Goal: Use online tool/utility: Utilize a website feature to perform a specific function

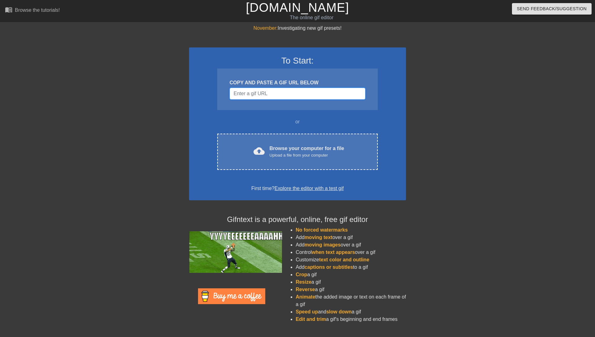
click at [282, 92] on input "Username" at bounding box center [298, 94] width 136 height 12
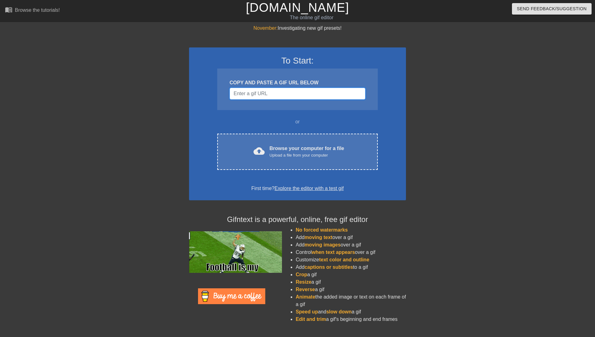
paste input "[URL][DOMAIN_NAME][DOMAIN_NAME]"
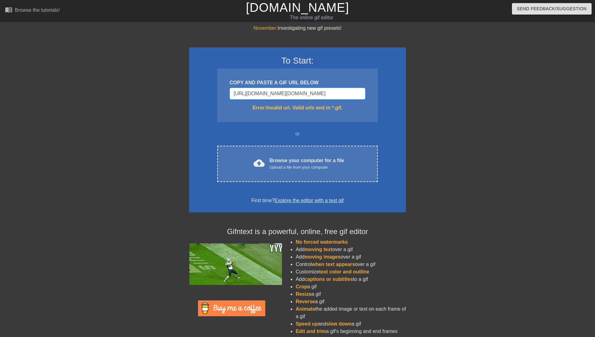
scroll to position [0, 462]
click at [327, 92] on input "[URL][DOMAIN_NAME][DOMAIN_NAME]" at bounding box center [298, 94] width 136 height 12
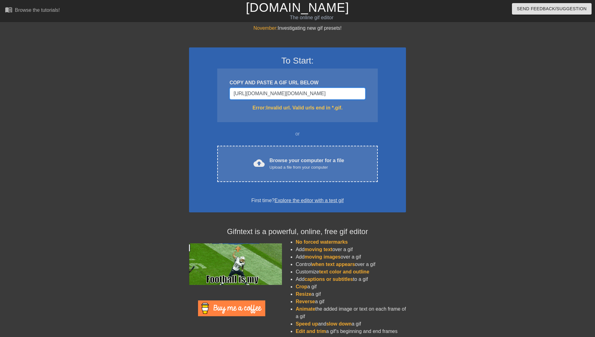
type input "[URL][DOMAIN_NAME][DOMAIN_NAME]"
click at [308, 96] on input "[URL][DOMAIN_NAME][DOMAIN_NAME]" at bounding box center [298, 94] width 136 height 12
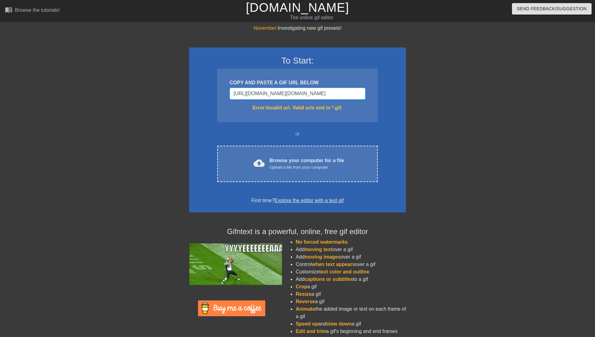
click at [308, 96] on input "[URL][DOMAIN_NAME][DOMAIN_NAME]" at bounding box center [298, 94] width 136 height 12
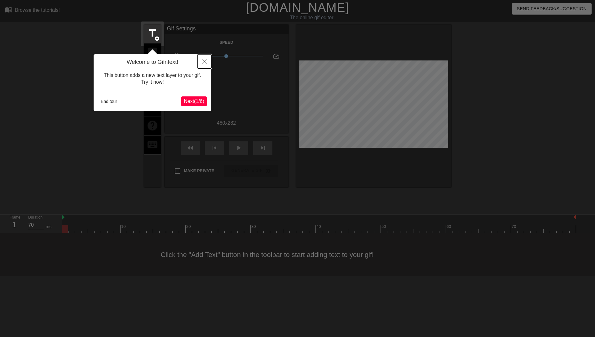
click at [202, 64] on button "Close" at bounding box center [205, 61] width 14 height 14
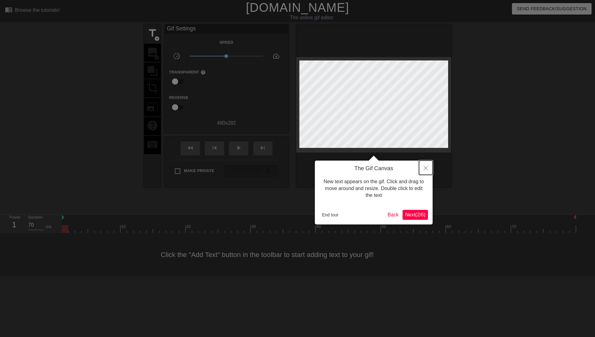
click at [426, 167] on icon "Close" at bounding box center [426, 168] width 4 height 4
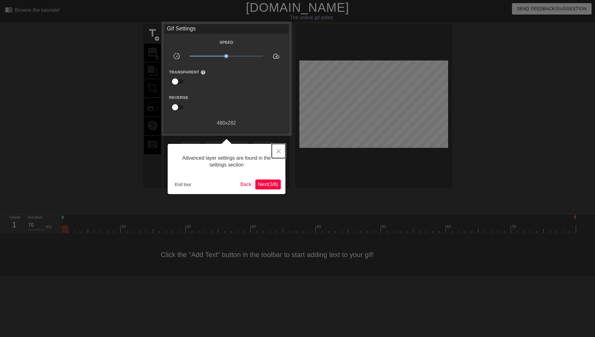
click at [277, 153] on icon "Close" at bounding box center [278, 151] width 4 height 4
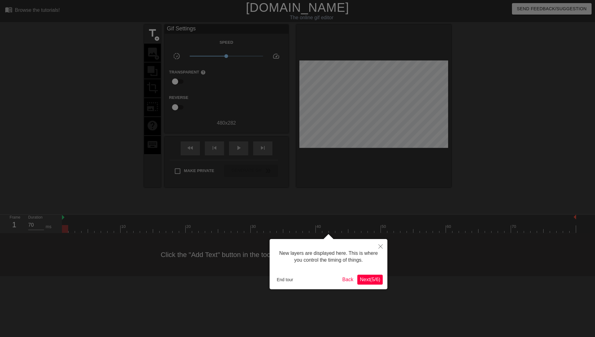
scroll to position [5, 0]
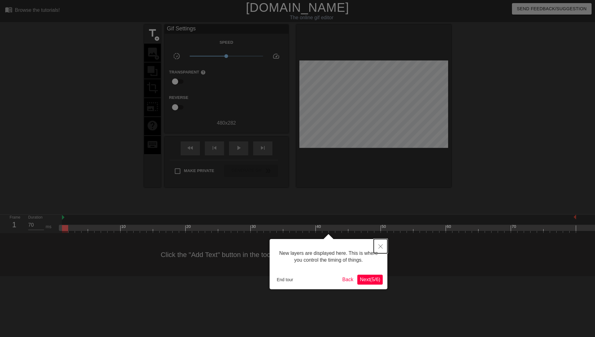
click at [378, 247] on button "Close" at bounding box center [381, 246] width 14 height 14
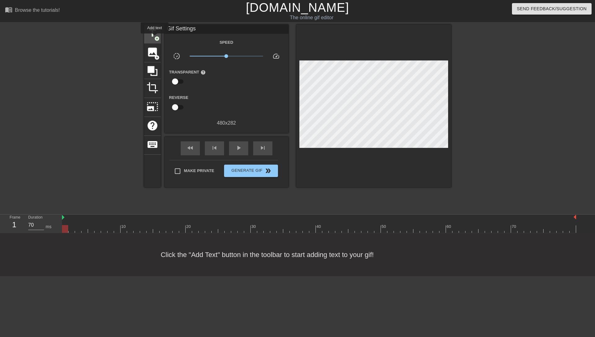
click at [155, 38] on span "add_circle" at bounding box center [156, 38] width 5 height 5
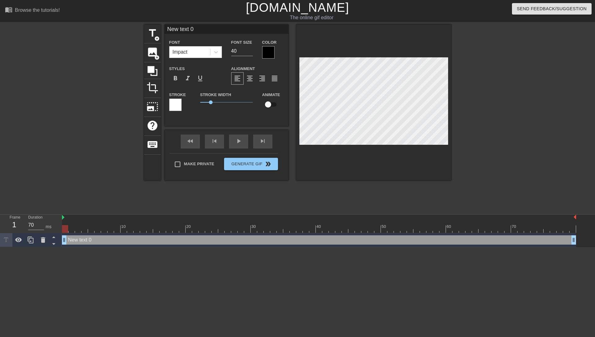
scroll to position [0, 1]
type input "0"
type textarea "0"
type input "C"
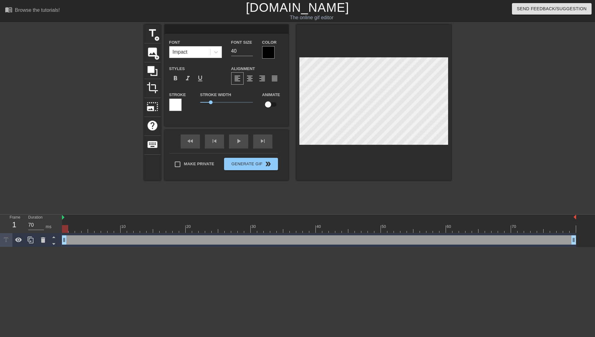
type textarea "C"
type input "CE"
type textarea "CE"
type input "CED"
type textarea "CED"
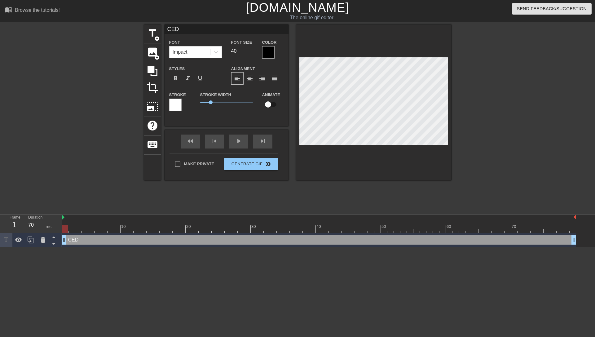
type input "CEDR"
type textarea "CEDR"
type input "CEDRI"
type textarea "CEDRI"
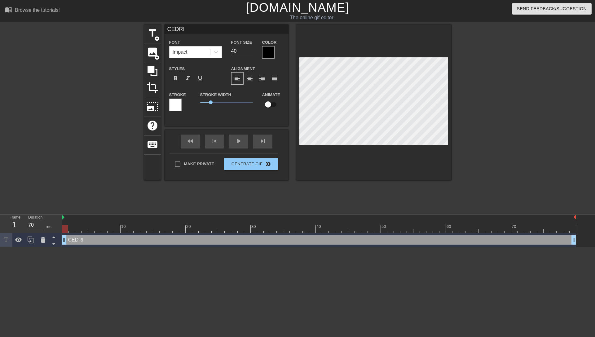
type input "[PERSON_NAME]"
type textarea "[PERSON_NAME]"
click at [270, 51] on div at bounding box center [268, 52] width 12 height 12
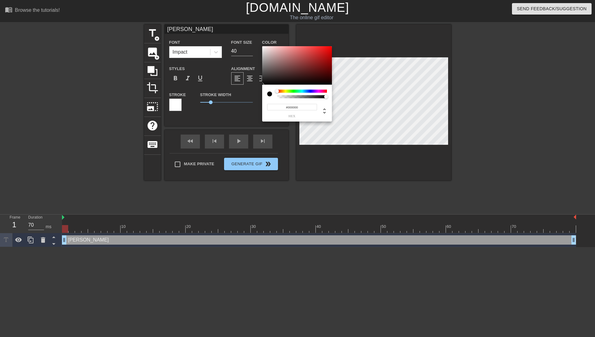
click at [269, 94] on div at bounding box center [269, 93] width 5 height 5
type input "#FFFFFF"
drag, startPoint x: 267, startPoint y: 81, endPoint x: 253, endPoint y: 22, distance: 60.1
click at [262, 46] on div at bounding box center [297, 65] width 70 height 38
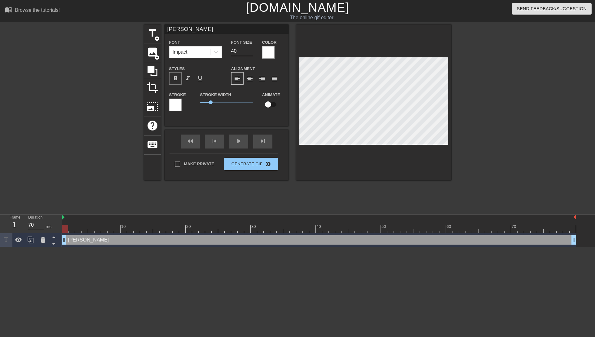
click at [179, 82] on span "format_bold" at bounding box center [175, 78] width 7 height 7
drag, startPoint x: 212, startPoint y: 103, endPoint x: 195, endPoint y: 103, distance: 16.7
click at [195, 103] on div "Stroke Stroke Width 0 Animate" at bounding box center [227, 104] width 124 height 26
click at [64, 229] on div at bounding box center [65, 229] width 6 height 8
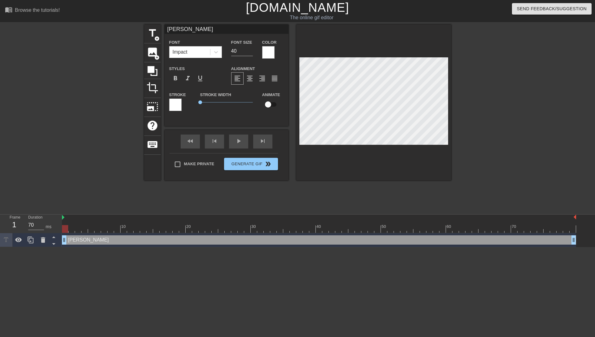
drag, startPoint x: 67, startPoint y: 229, endPoint x: 60, endPoint y: 233, distance: 8.5
click at [60, 233] on div "Frame 1 Duration 70 ms 10 20 30 40 50 60 70 [PERSON_NAME] drag_handle drag_hand…" at bounding box center [297, 230] width 595 height 33
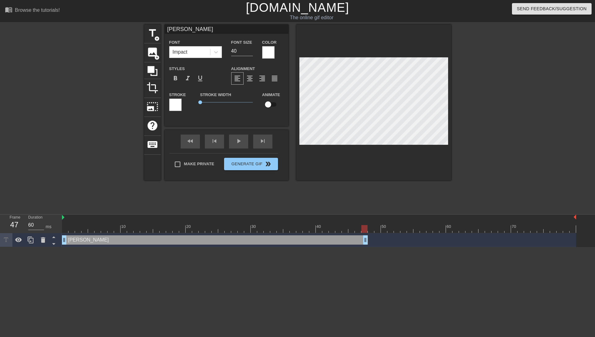
type input "70"
drag, startPoint x: 575, startPoint y: 243, endPoint x: 361, endPoint y: 242, distance: 213.9
click at [361, 242] on div "[PERSON_NAME] drag_handle drag_handle" at bounding box center [319, 239] width 514 height 9
click at [151, 38] on span "title" at bounding box center [153, 33] width 12 height 12
type input "New text 1"
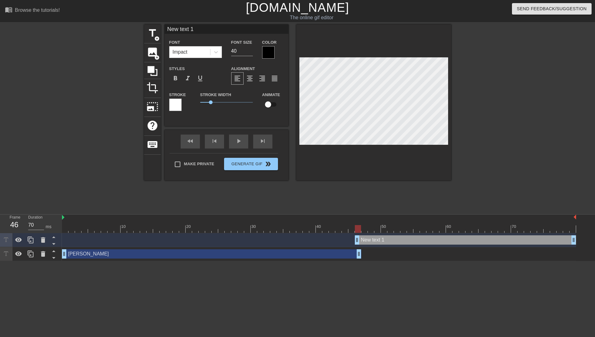
scroll to position [0, 1]
type input "M"
type textarea "M"
type input "ME"
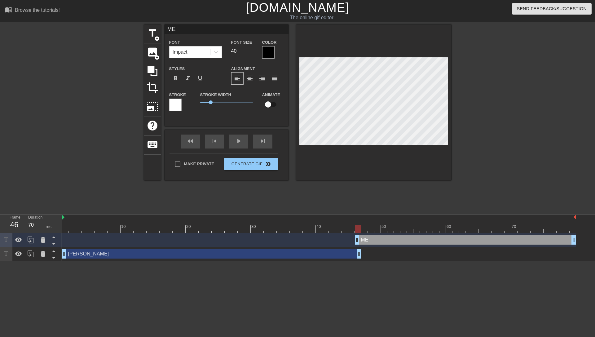
type textarea "ME"
click at [265, 55] on div at bounding box center [268, 52] width 12 height 12
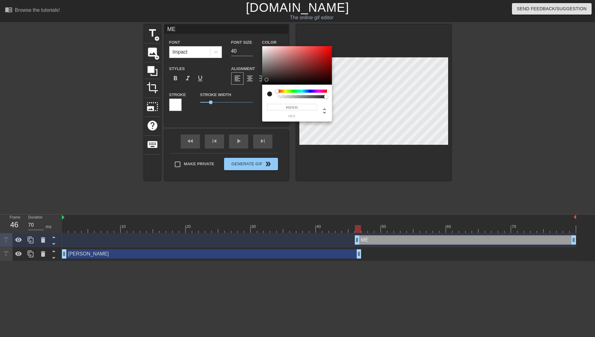
type input "#FFFFFF"
drag, startPoint x: 265, startPoint y: 80, endPoint x: 253, endPoint y: 20, distance: 60.9
click at [262, 46] on div at bounding box center [297, 65] width 70 height 38
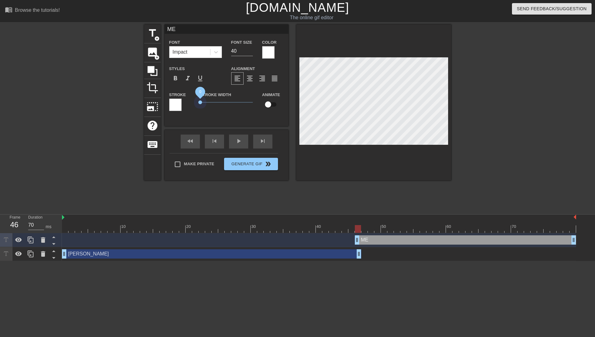
drag, startPoint x: 211, startPoint y: 104, endPoint x: 190, endPoint y: 104, distance: 21.4
click at [190, 104] on div "Stroke Stroke Width 0 Animate" at bounding box center [227, 104] width 124 height 26
drag, startPoint x: 359, startPoint y: 240, endPoint x: 364, endPoint y: 240, distance: 4.6
click at [364, 240] on div "ME drag_handle drag_handle" at bounding box center [468, 239] width 215 height 9
click at [63, 220] on div at bounding box center [319, 217] width 514 height 6
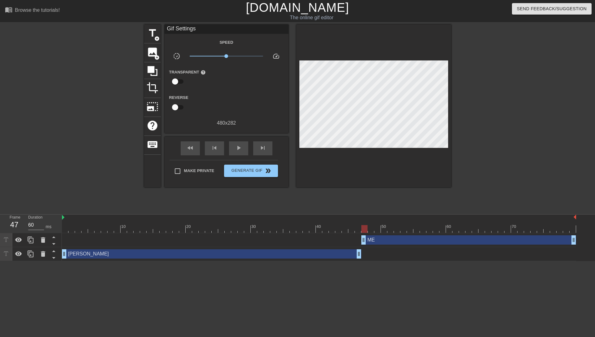
click at [72, 237] on div "ME drag_handle drag_handle" at bounding box center [319, 239] width 514 height 9
click at [67, 237] on div "ME drag_handle drag_handle" at bounding box center [319, 239] width 514 height 9
click at [227, 60] on div "x1.05" at bounding box center [226, 57] width 83 height 10
click at [241, 151] on span "play_arrow" at bounding box center [238, 147] width 7 height 7
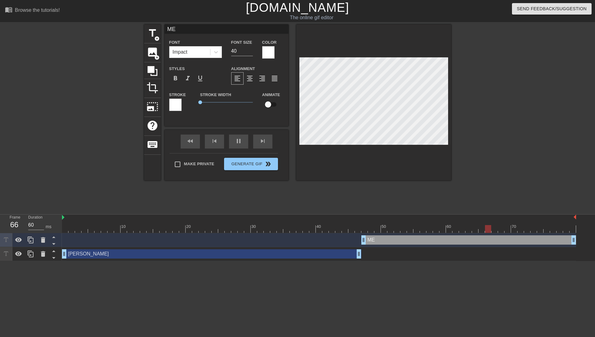
type input "70"
click at [312, 254] on div "[PERSON_NAME] drag_handle drag_handle" at bounding box center [211, 253] width 299 height 9
type input "[PERSON_NAME]"
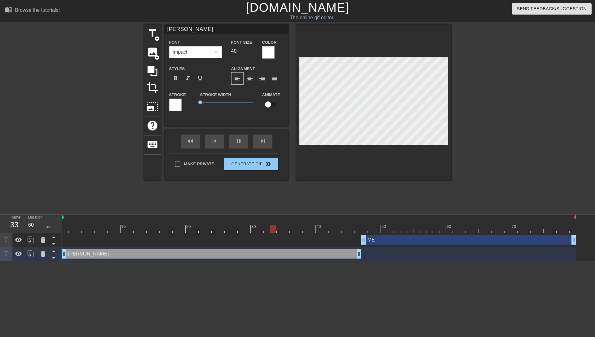
type input "70"
type input "[PERSON_NAME]"
type textarea "[PERSON_NAME]"
type input "70"
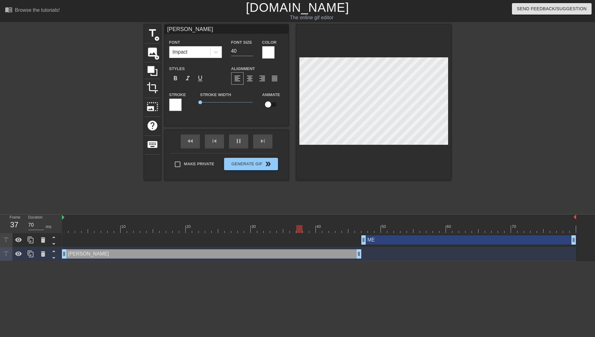
type input "[PERSON_NAME]"
type textarea "[PERSON_NAME]"
type input "60"
type textarea "[PERSON_NAME]"
type input "[PERSON_NAME]"
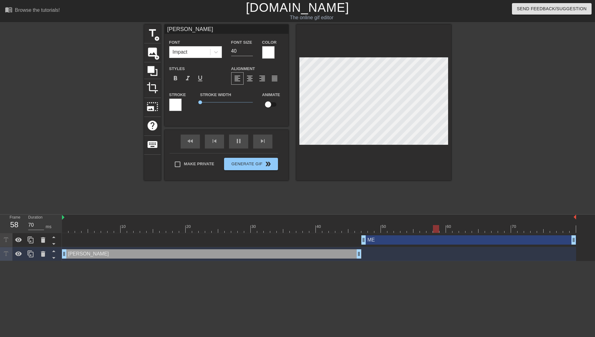
click at [518, 134] on div at bounding box center [505, 117] width 93 height 186
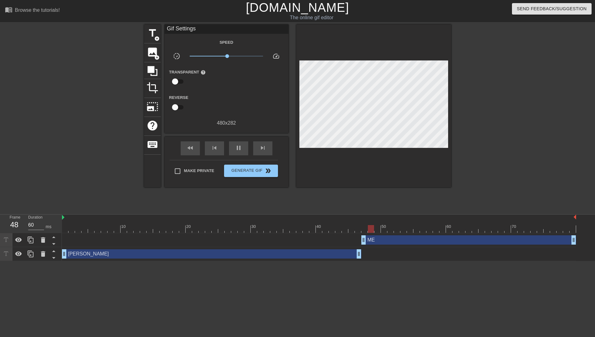
click at [15, 146] on div "title add_circle image add_circle crop photo_size_select_large help keyboard Gi…" at bounding box center [297, 117] width 595 height 186
type input "70"
click at [243, 170] on span "Generate Gif double_arrow" at bounding box center [251, 170] width 49 height 7
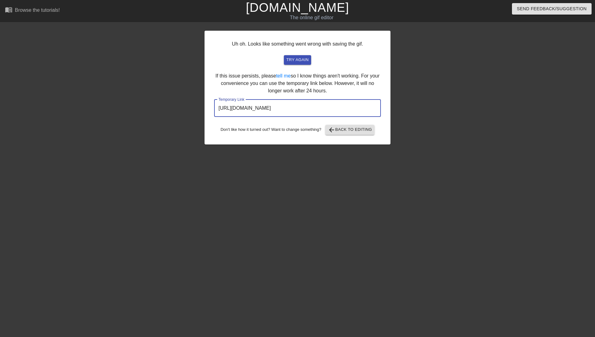
click at [347, 110] on input "[URL][DOMAIN_NAME]" at bounding box center [297, 107] width 167 height 17
drag, startPoint x: 310, startPoint y: 109, endPoint x: 168, endPoint y: 109, distance: 142.6
click at [214, 109] on input "[URL][DOMAIN_NAME]" at bounding box center [297, 107] width 167 height 17
